Goal: Information Seeking & Learning: Compare options

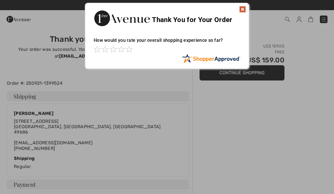
click at [245, 9] on img at bounding box center [242, 9] width 7 height 7
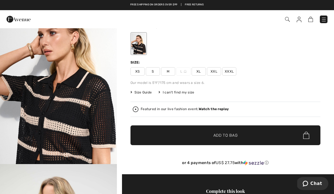
scroll to position [35, 0]
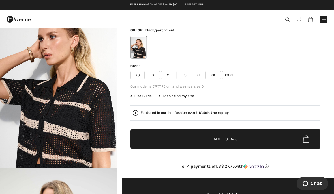
click at [143, 96] on span "Size Guide" at bounding box center [140, 96] width 21 height 5
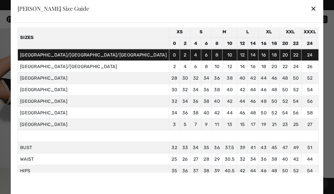
scroll to position [23, 0]
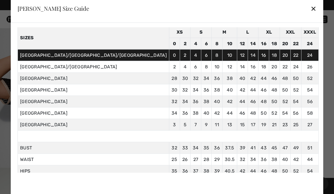
click at [180, 162] on td "26 66" at bounding box center [185, 160] width 11 height 12
click at [310, 10] on div "✕" at bounding box center [313, 9] width 6 height 12
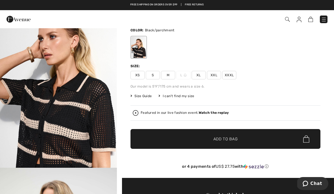
click at [85, 132] on img "1 / 9" at bounding box center [58, 80] width 117 height 175
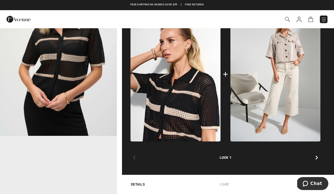
scroll to position [242, 0]
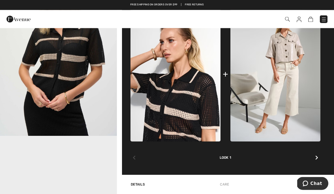
click at [320, 159] on div at bounding box center [316, 158] width 7 height 11
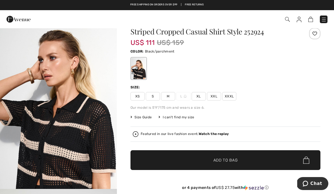
scroll to position [13, 0]
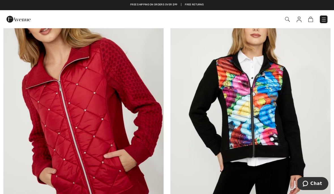
scroll to position [86, 0]
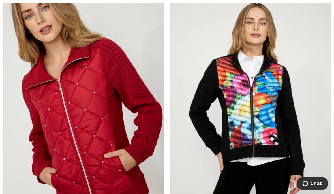
click at [77, 125] on img at bounding box center [83, 108] width 160 height 240
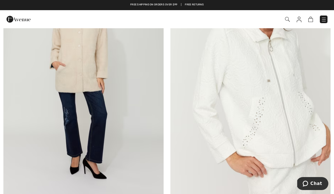
scroll to position [2027, 0]
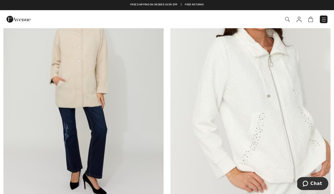
click at [125, 103] on img at bounding box center [83, 94] width 160 height 240
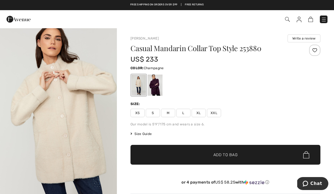
click at [154, 84] on div at bounding box center [155, 85] width 15 height 21
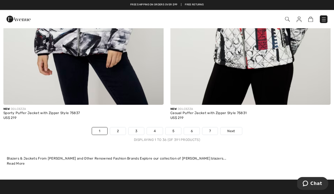
scroll to position [4876, 0]
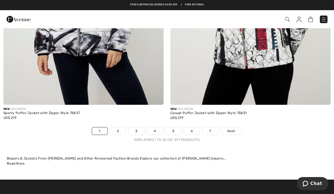
click at [118, 128] on link "2" at bounding box center [118, 131] width 16 height 7
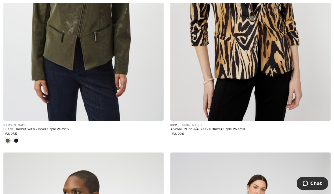
scroll to position [2092, 0]
click at [18, 141] on div at bounding box center [16, 141] width 8 height 9
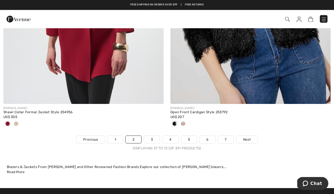
scroll to position [4819, 0]
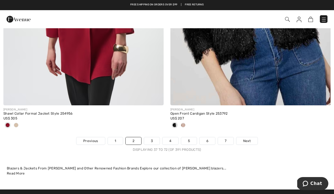
click at [151, 138] on link "3" at bounding box center [152, 141] width 16 height 7
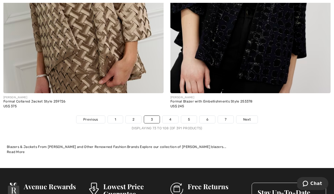
scroll to position [4851, 0]
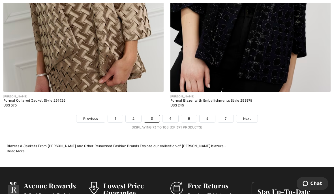
click at [168, 115] on link "4" at bounding box center [170, 118] width 16 height 7
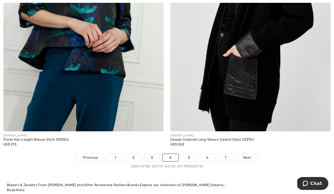
scroll to position [4833, 0]
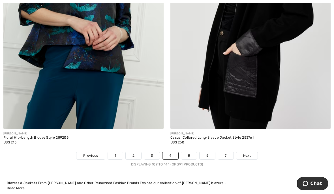
click at [188, 152] on link "5" at bounding box center [189, 155] width 16 height 7
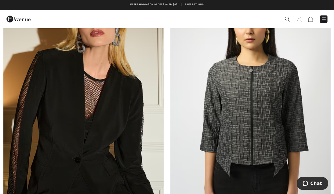
scroll to position [1137, 0]
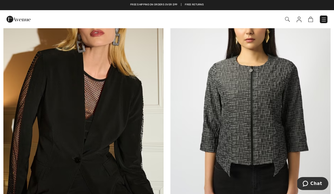
click at [114, 113] on img at bounding box center [83, 107] width 160 height 240
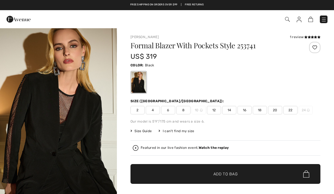
checkbox input "true"
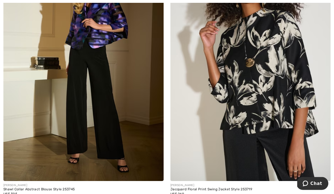
scroll to position [2548, 0]
click at [105, 31] on img at bounding box center [83, 61] width 160 height 240
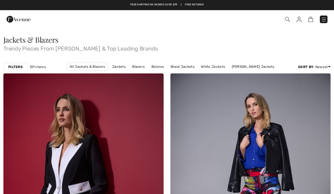
scroll to position [2573, 0]
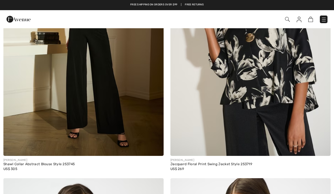
checkbox input "true"
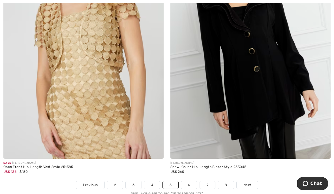
scroll to position [4757, 0]
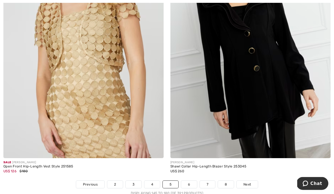
click at [269, 85] on img at bounding box center [250, 38] width 160 height 240
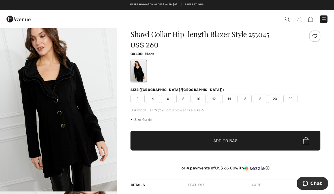
scroll to position [9, 0]
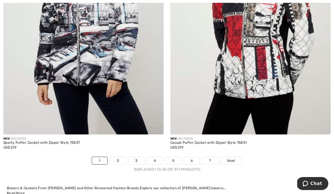
scroll to position [4846, 0]
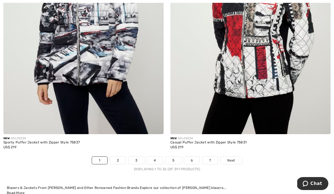
click at [156, 157] on link "4" at bounding box center [155, 160] width 16 height 7
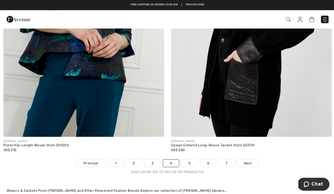
click at [188, 160] on link "5" at bounding box center [189, 162] width 16 height 7
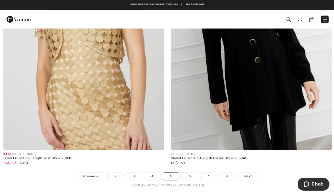
scroll to position [4767, 0]
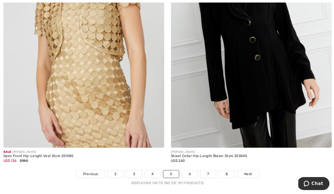
click at [189, 171] on link "6" at bounding box center [189, 174] width 16 height 7
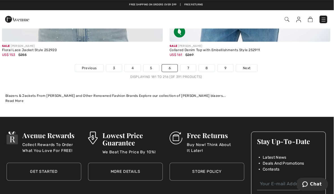
scroll to position [4939, 0]
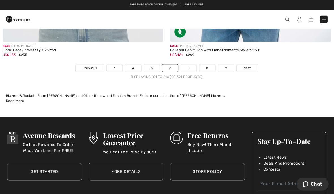
click at [189, 65] on link "7" at bounding box center [188, 68] width 15 height 7
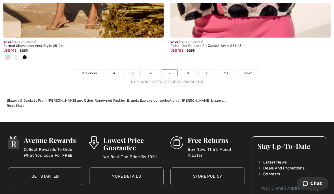
scroll to position [4949, 0]
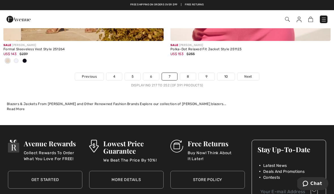
click at [187, 73] on link "8" at bounding box center [188, 76] width 16 height 7
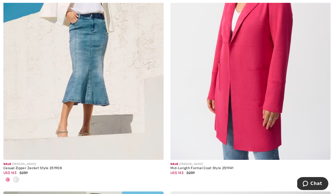
scroll to position [417, 0]
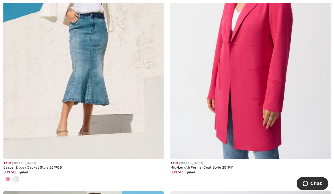
click at [276, 100] on img at bounding box center [250, 39] width 160 height 240
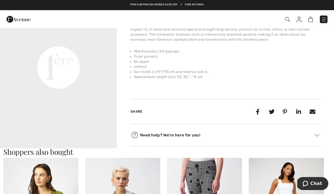
scroll to position [406, 0]
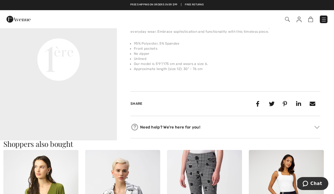
click at [58, 31] on video "Your browser does not support the video tag." at bounding box center [58, 1] width 117 height 59
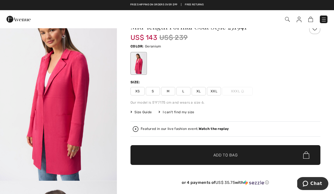
scroll to position [0, 0]
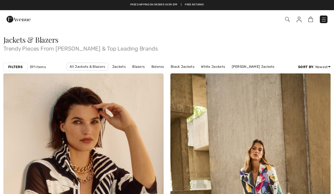
scroll to position [442, 0]
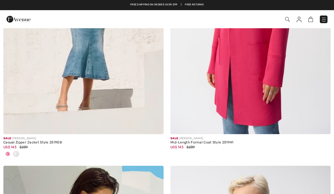
checkbox input "true"
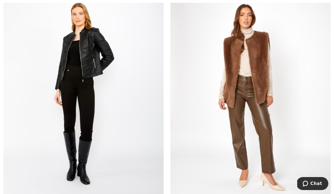
scroll to position [3941, 0]
